Goal: Task Accomplishment & Management: Manage account settings

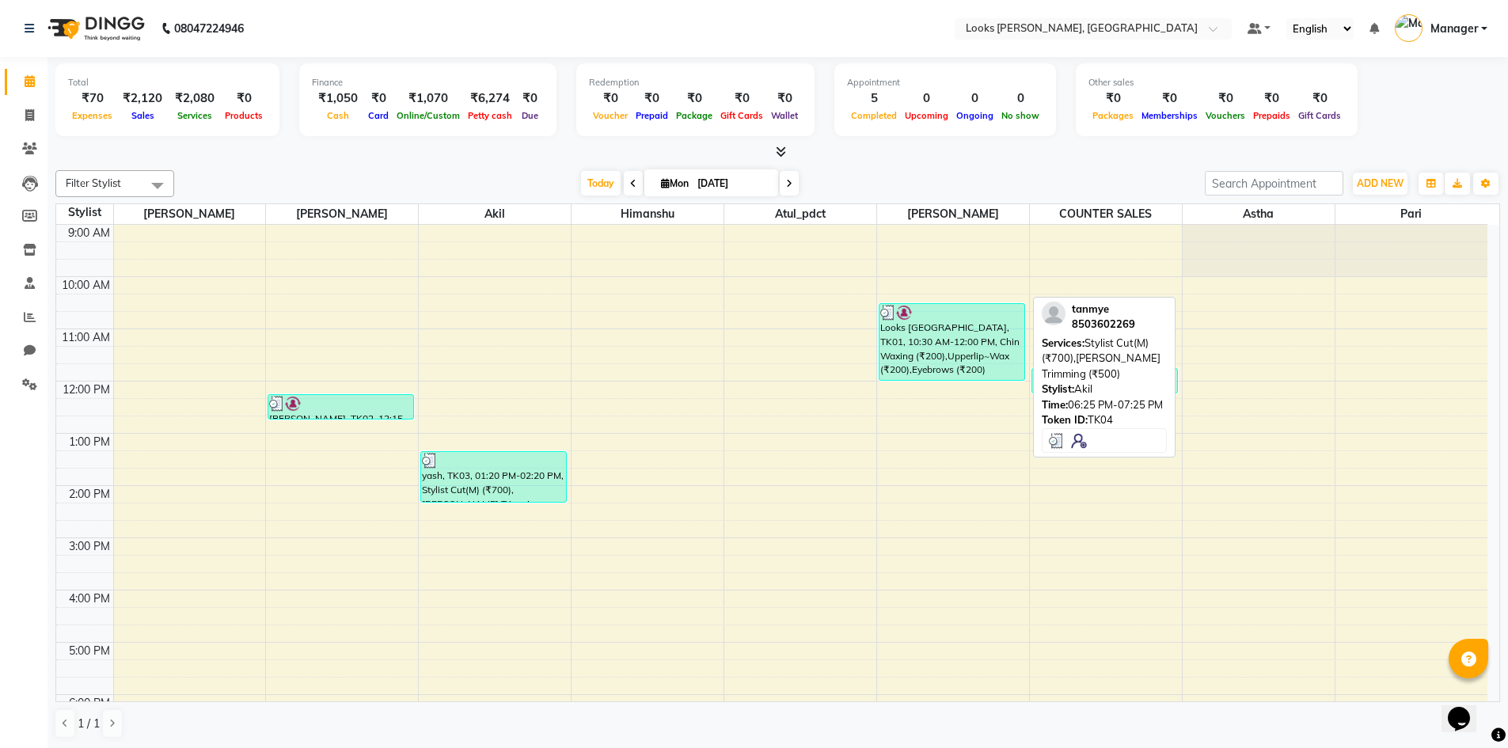
scroll to position [150, 0]
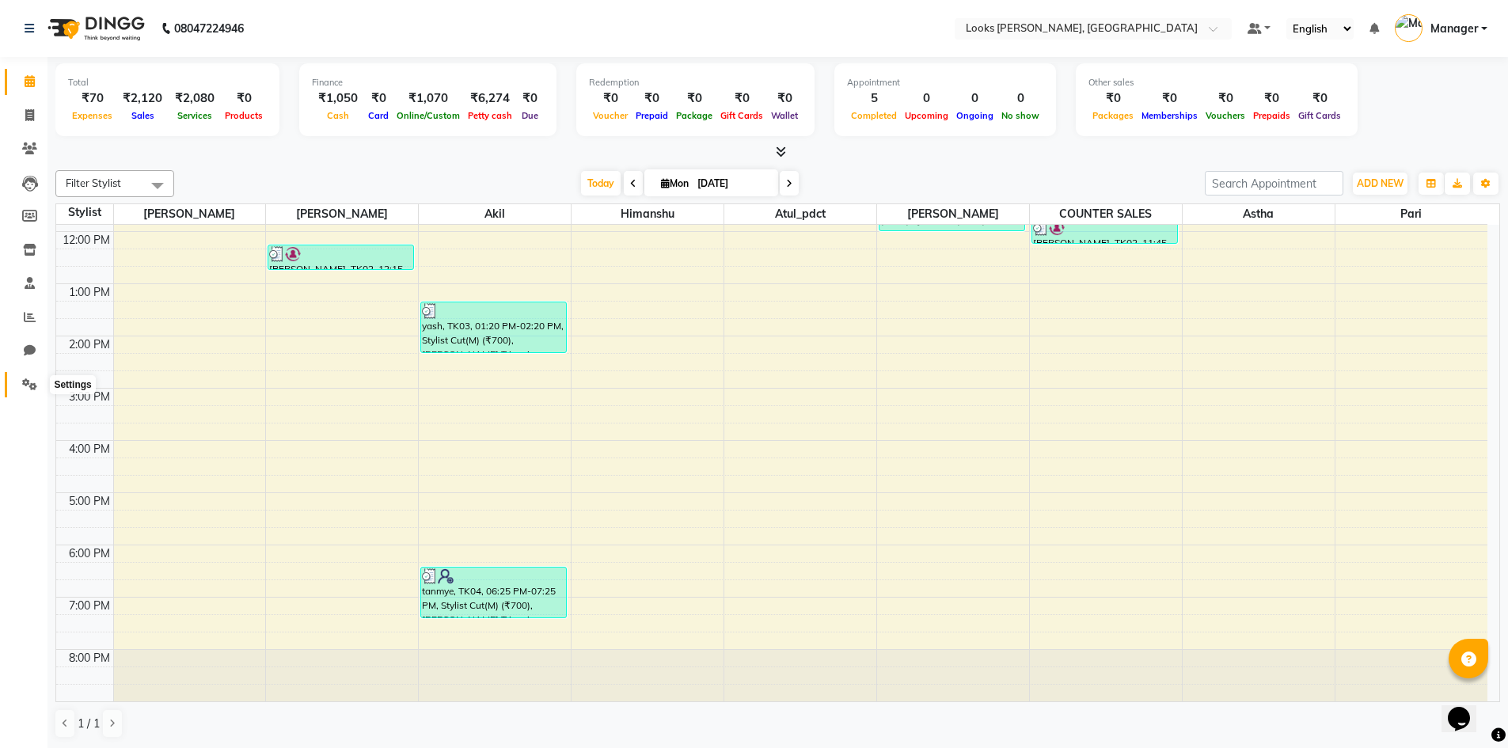
click at [28, 389] on icon at bounding box center [29, 384] width 15 height 12
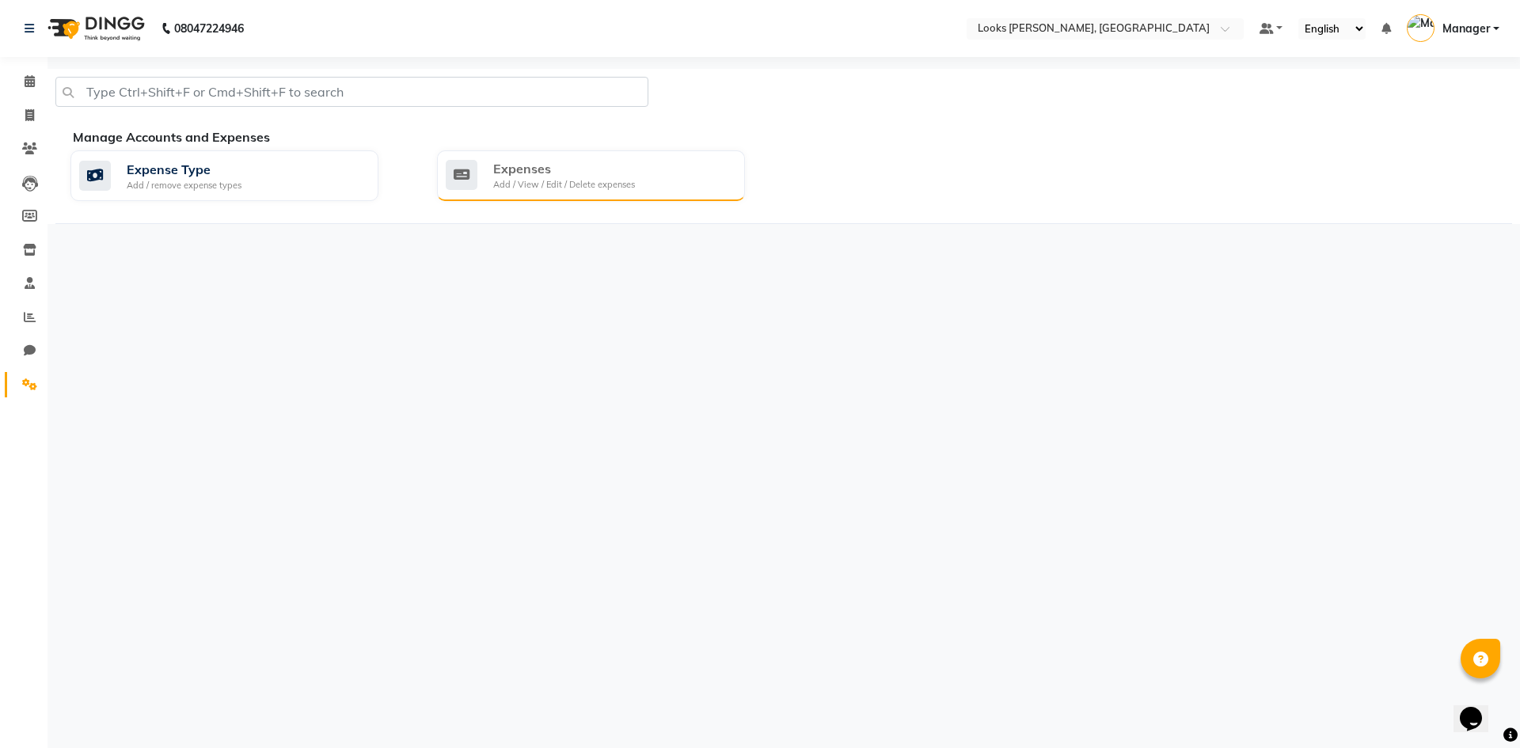
click at [575, 169] on div "Expenses" at bounding box center [564, 168] width 142 height 19
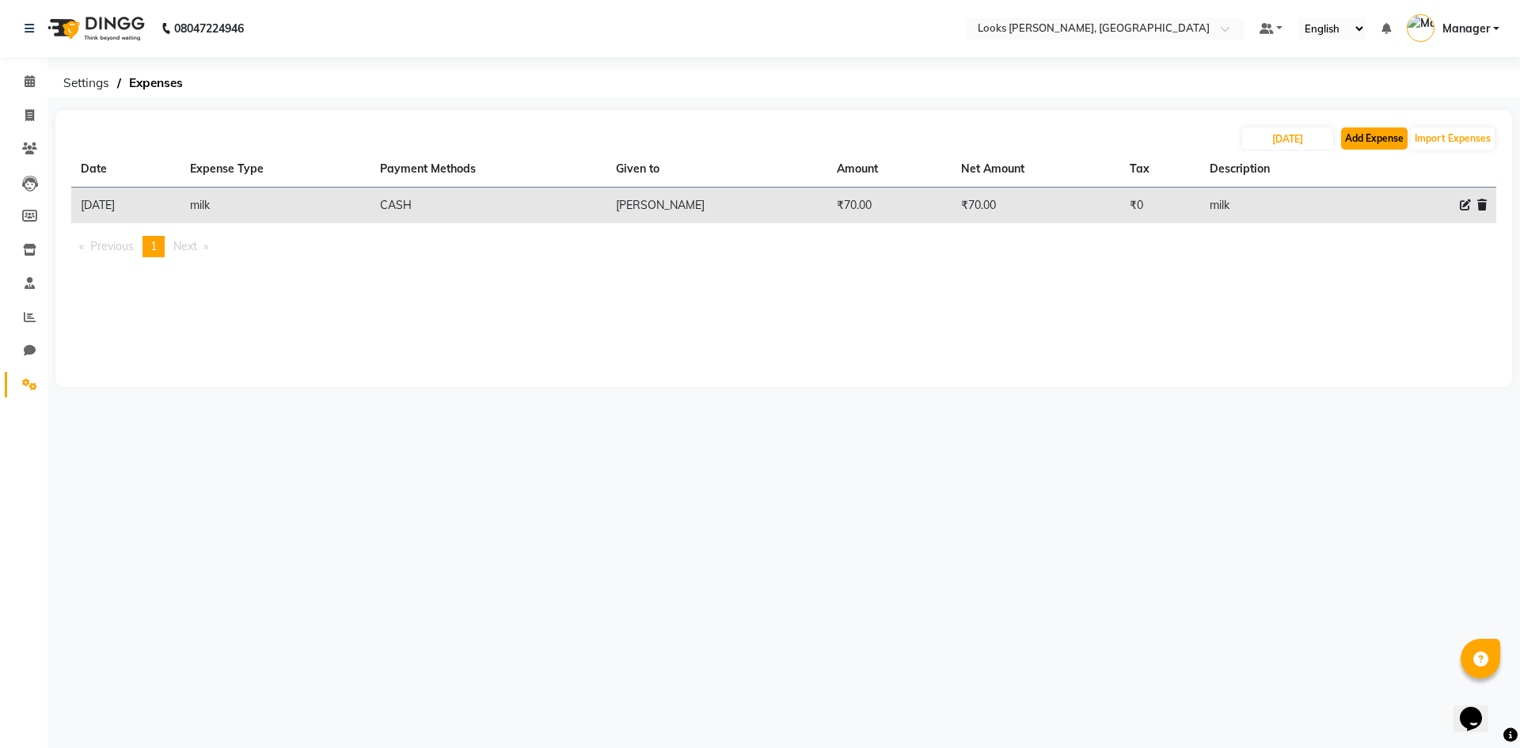
click at [1383, 132] on button "Add Expense" at bounding box center [1374, 138] width 66 height 22
select select "1"
select select "4994"
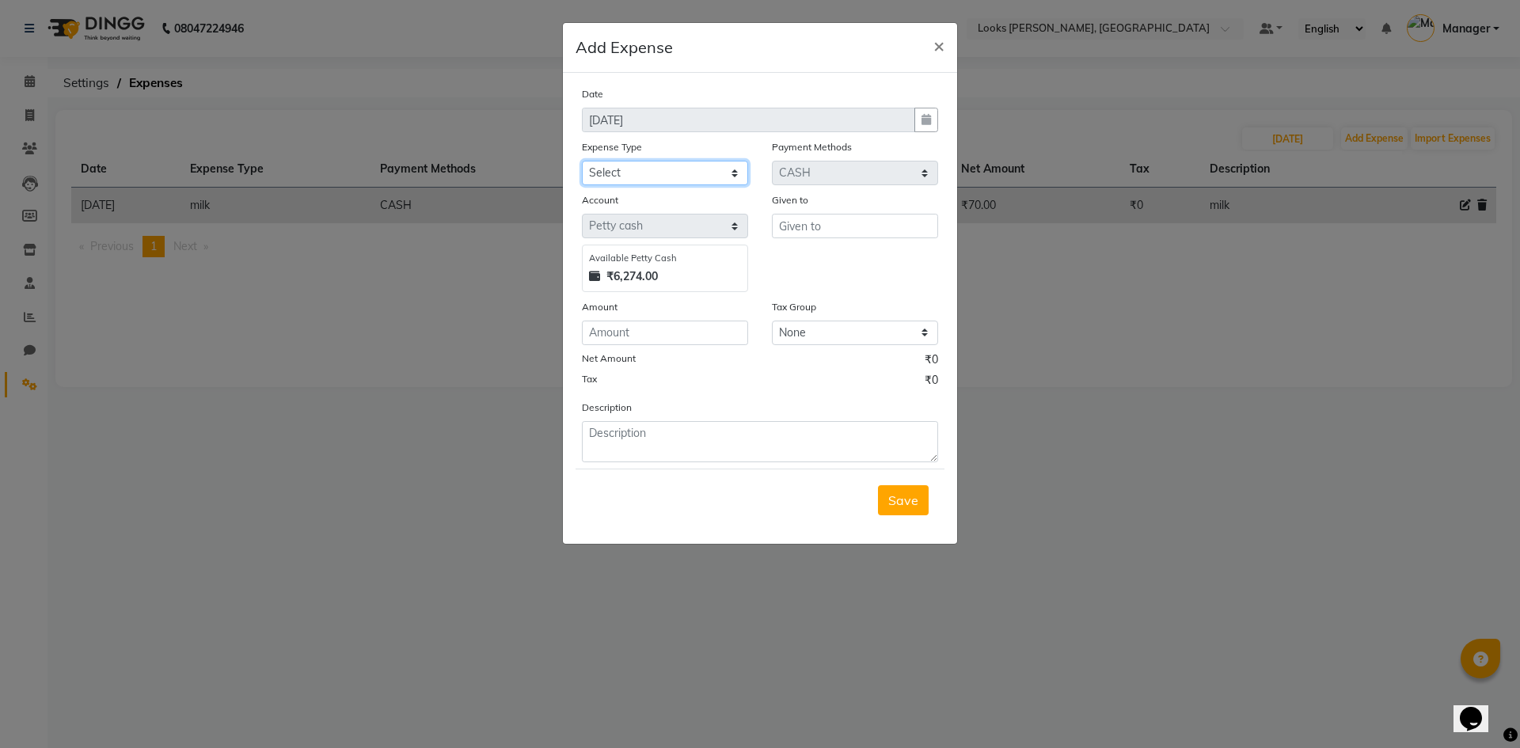
click at [689, 175] on select "Select Bank Deposit Blinkit Cash Handover CLIENT Client ordered food Client Ref…" at bounding box center [665, 173] width 166 height 25
select select "21975"
click at [582, 161] on select "Select Bank Deposit Blinkit Cash Handover CLIENT Client ordered food Client Ref…" at bounding box center [665, 173] width 166 height 25
click at [814, 233] on input "text" at bounding box center [855, 226] width 166 height 25
type input "Astha"
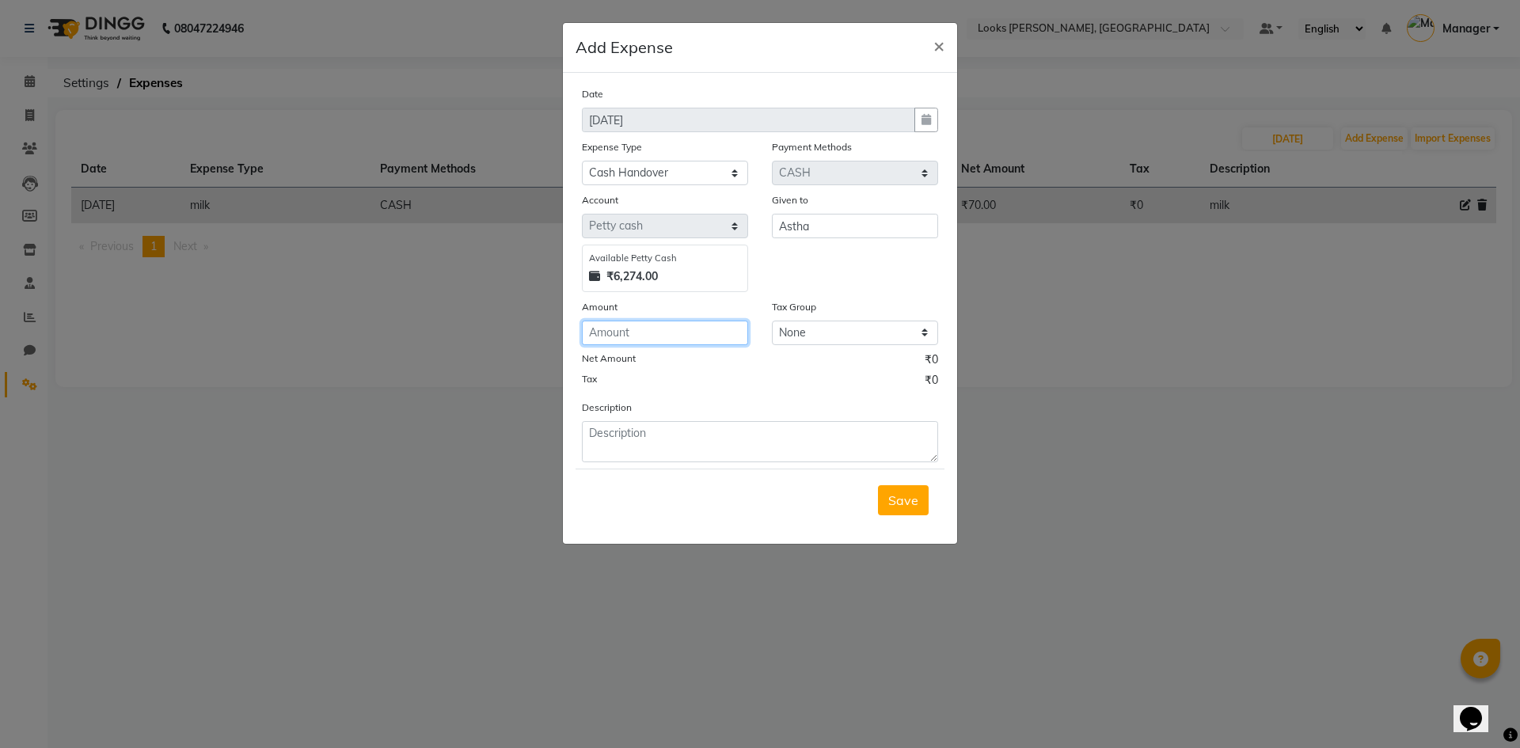
click at [696, 332] on input "number" at bounding box center [665, 333] width 166 height 25
type input "1000"
click at [682, 437] on textarea at bounding box center [760, 441] width 356 height 41
type textarea "handover taken"
click at [886, 496] on button "Save" at bounding box center [903, 500] width 51 height 30
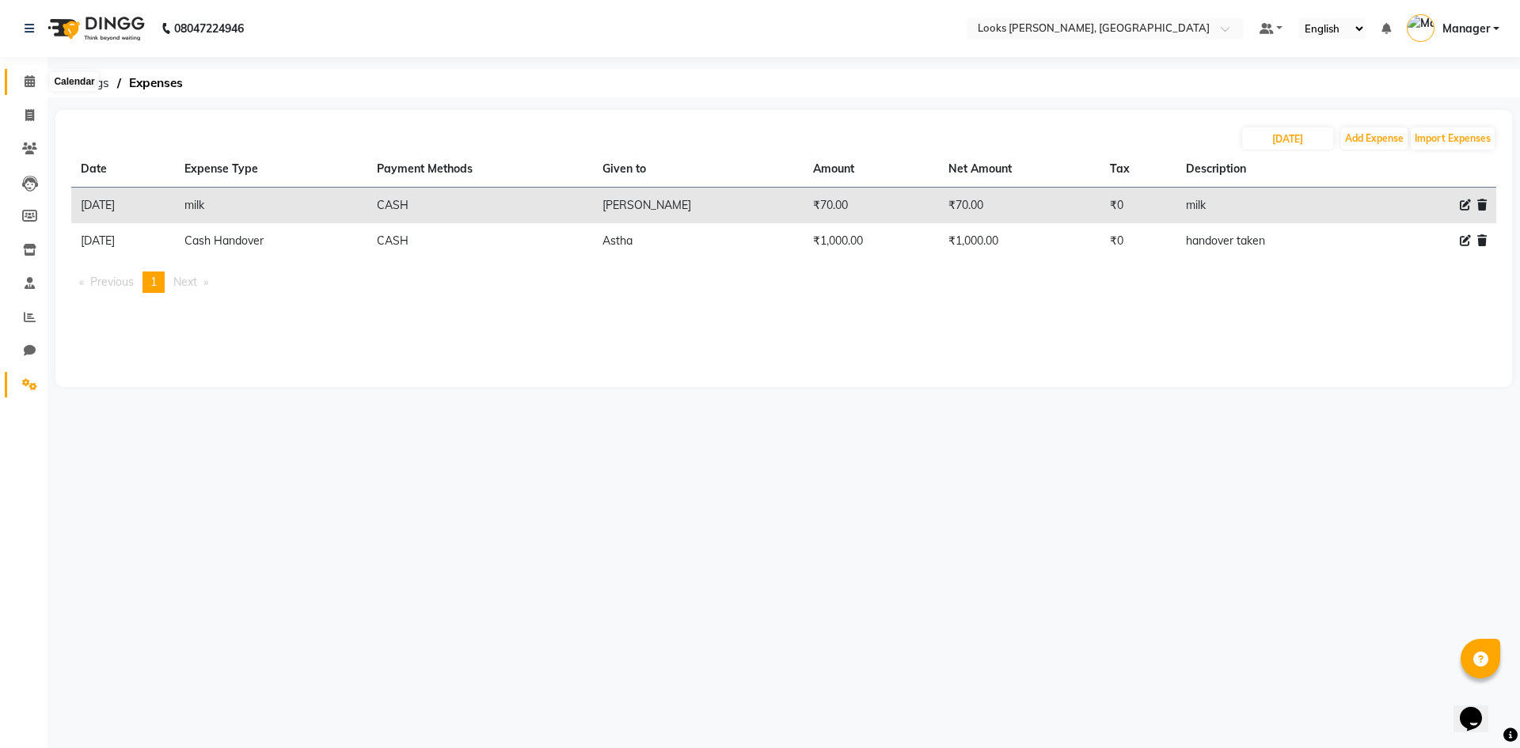
click at [25, 84] on icon at bounding box center [30, 81] width 10 height 12
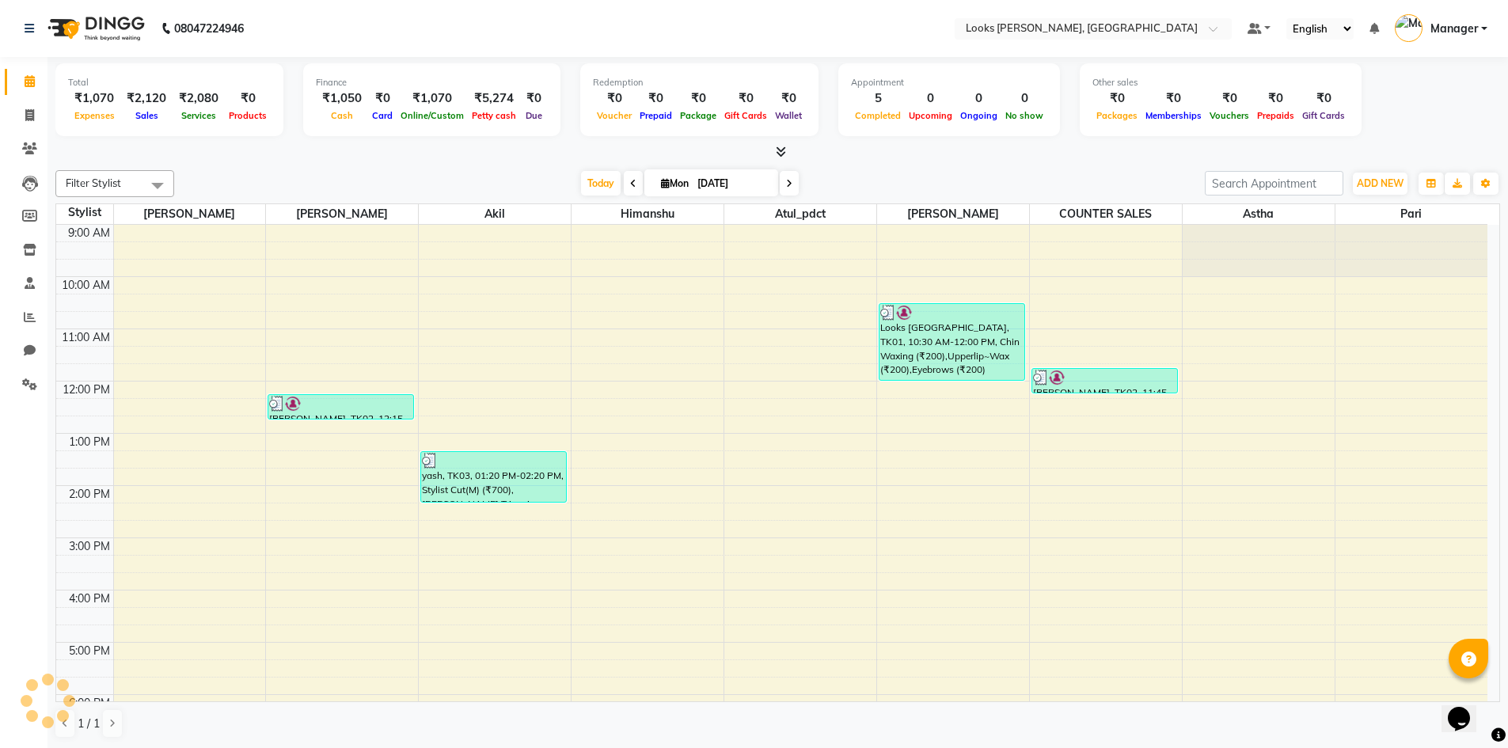
scroll to position [150, 0]
